Goal: Task Accomplishment & Management: Manage account settings

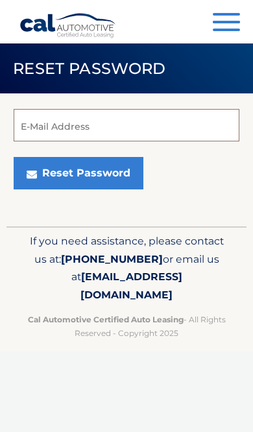
click at [93, 126] on input "E-Mail Address" at bounding box center [127, 125] width 226 height 32
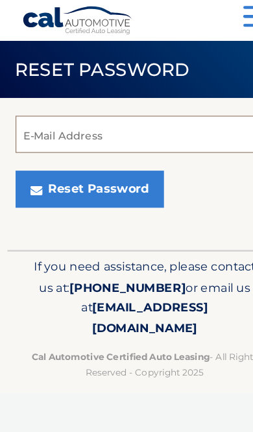
type input "c"
type input "carolzschunke@yahoo.com"
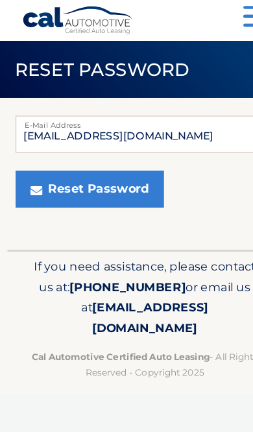
click at [116, 157] on button "Reset Password" at bounding box center [79, 173] width 130 height 32
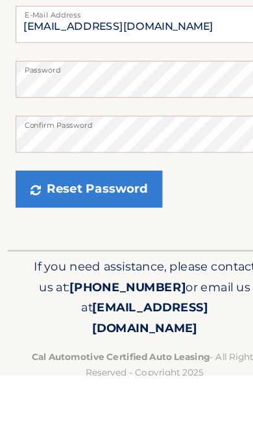
click at [121, 253] on button "Reset Password" at bounding box center [78, 269] width 128 height 32
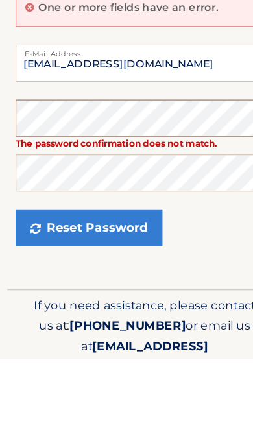
scroll to position [44, 0]
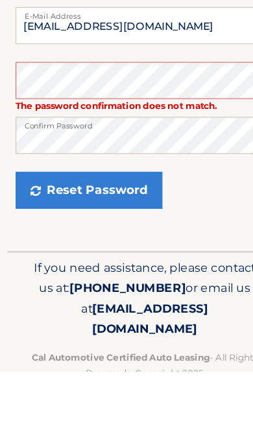
click at [122, 257] on button "Reset Password" at bounding box center [78, 273] width 128 height 32
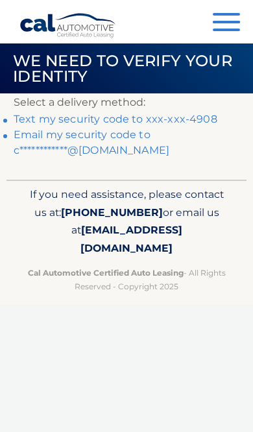
click at [194, 118] on link "Text my security code to xxx-xxx-4908" at bounding box center [116, 119] width 204 height 12
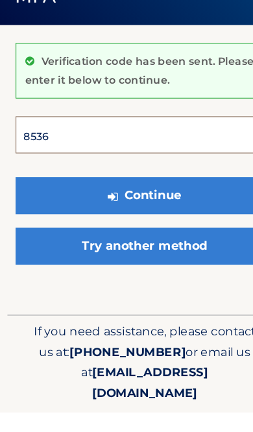
type input "853681"
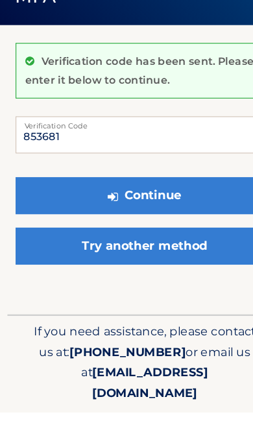
click at [126, 226] on button "Continue" at bounding box center [127, 242] width 226 height 32
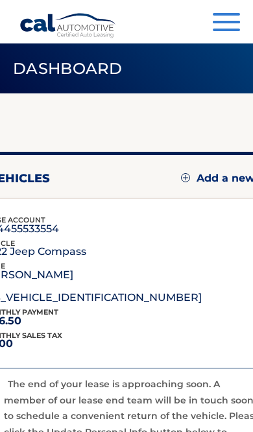
click at [165, 194] on div "my vehicles Add a new lease lease account #44455533554 vehicle 2022 Jeep Compas…" at bounding box center [126, 303] width 320 height 303
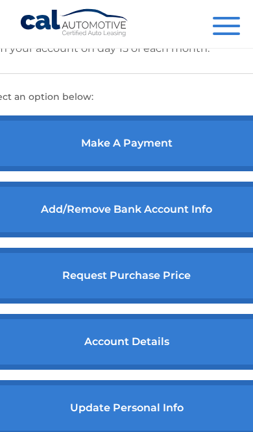
scroll to position [557, 0]
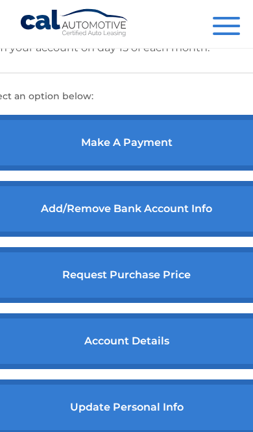
click at [180, 303] on link "request purchase price" at bounding box center [126, 275] width 288 height 56
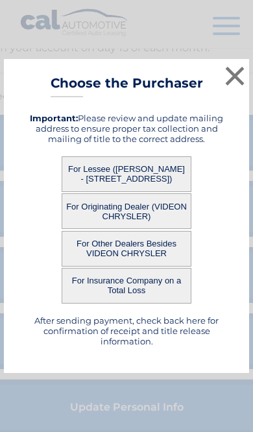
click at [154, 192] on button "For Lessee (CAROL ZSCHUNKE - 126 Foxtail Lane, , Magnolia, DE 19962)" at bounding box center [127, 174] width 130 height 36
click at [140, 192] on button "For Lessee (CAROL ZSCHUNKE - 126 Foxtail Lane, , Magnolia, DE 19962)" at bounding box center [127, 174] width 130 height 36
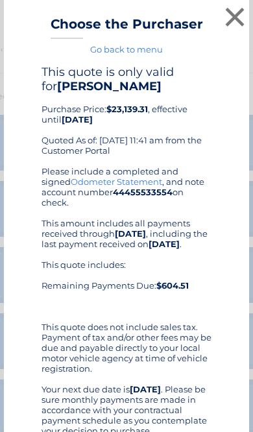
scroll to position [0, 0]
click at [231, 18] on button "×" at bounding box center [235, 17] width 26 height 26
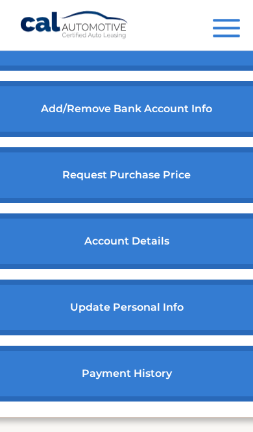
scroll to position [679, 0]
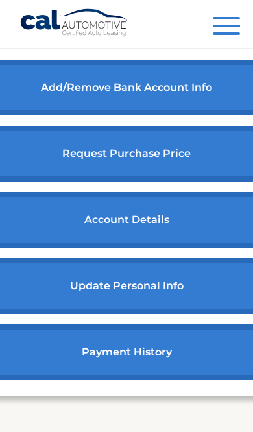
click at [118, 380] on link "payment history" at bounding box center [126, 352] width 288 height 56
click at [99, 380] on link "payment history" at bounding box center [126, 352] width 288 height 56
click at [122, 380] on link "payment history" at bounding box center [126, 352] width 288 height 56
click at [130, 380] on link "payment history" at bounding box center [126, 352] width 288 height 56
click at [134, 380] on link "payment history" at bounding box center [126, 352] width 288 height 56
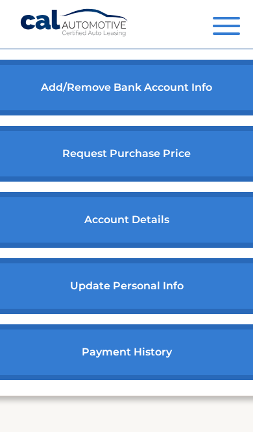
click at [167, 380] on link "payment history" at bounding box center [126, 352] width 288 height 56
click at [176, 314] on link "update personal info" at bounding box center [126, 286] width 288 height 56
